Goal: Navigation & Orientation: Find specific page/section

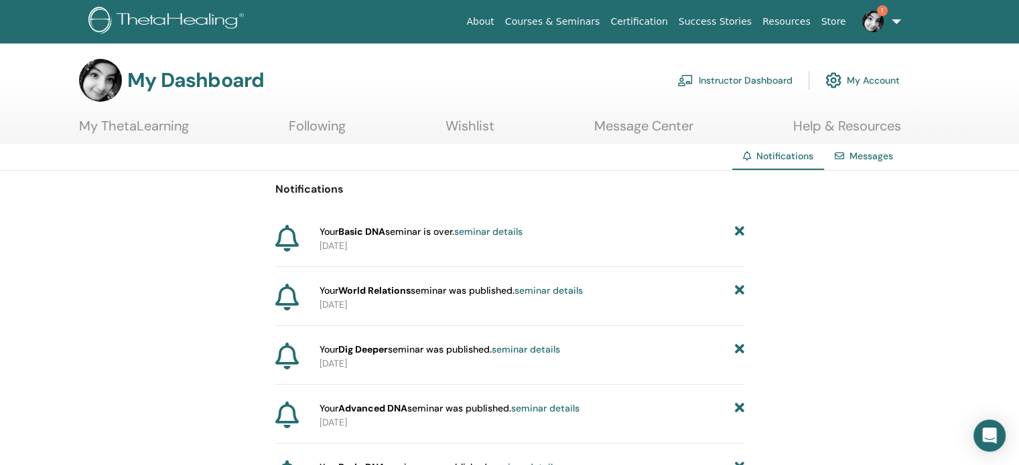
click at [483, 230] on link "seminar details" at bounding box center [488, 232] width 68 height 12
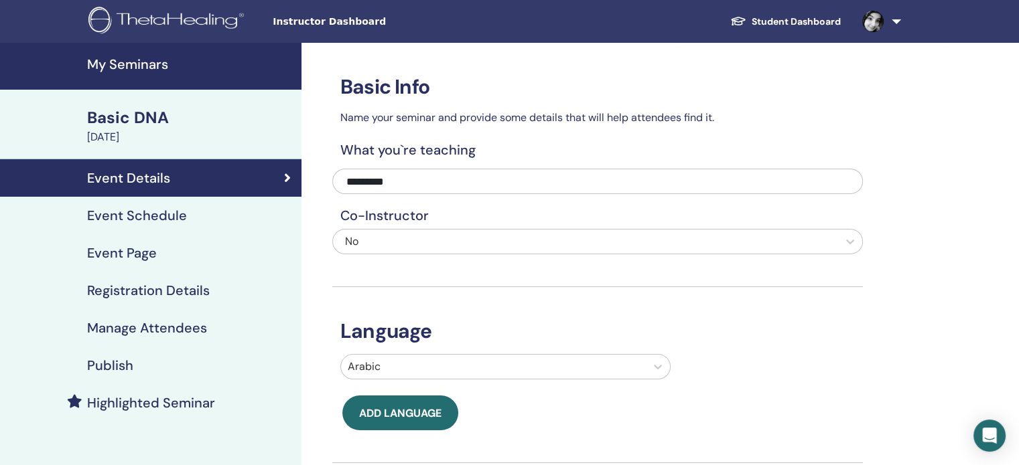
click at [892, 21] on link at bounding box center [878, 21] width 55 height 43
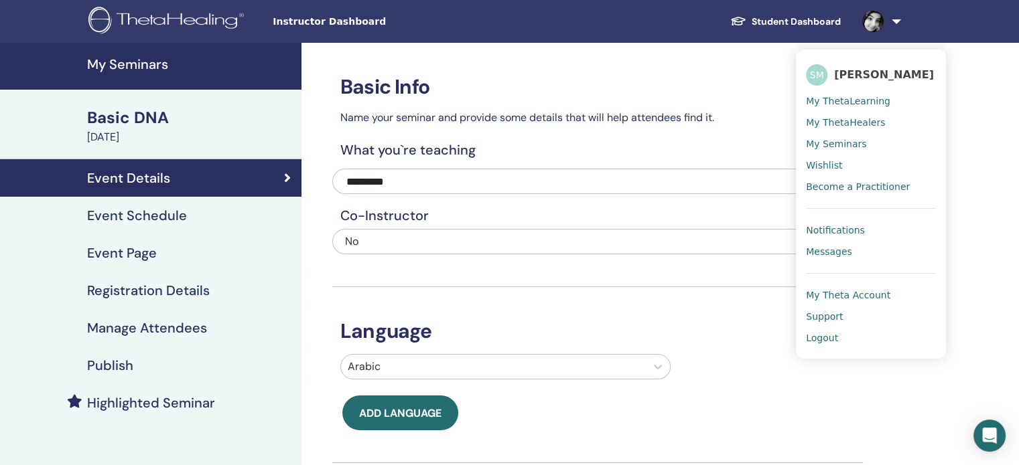
click at [840, 229] on span "Notifications" at bounding box center [835, 230] width 59 height 12
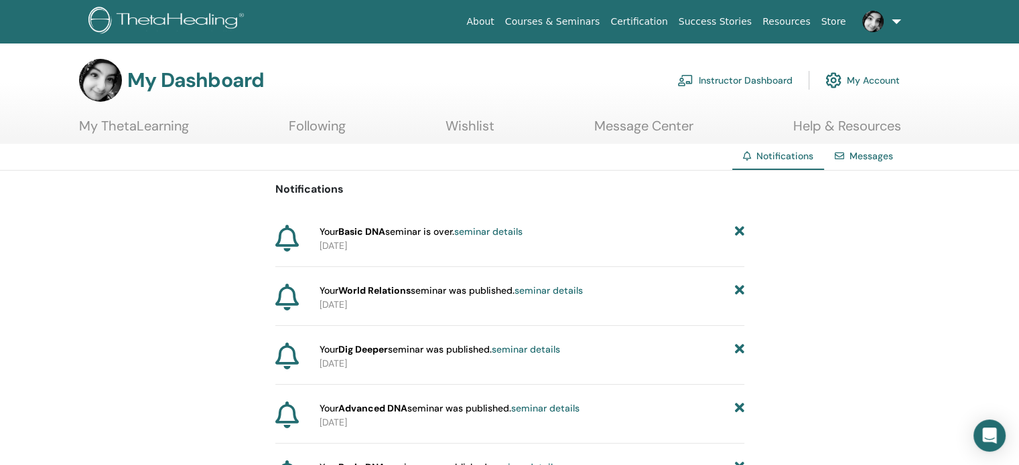
click at [744, 82] on link "Instructor Dashboard" at bounding box center [734, 80] width 115 height 29
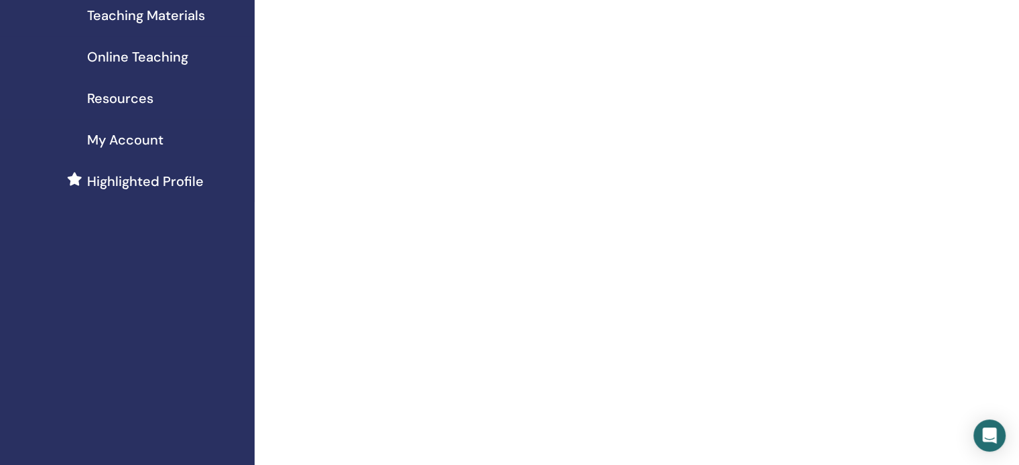
scroll to position [67, 0]
